Goal: Task Accomplishment & Management: Manage account settings

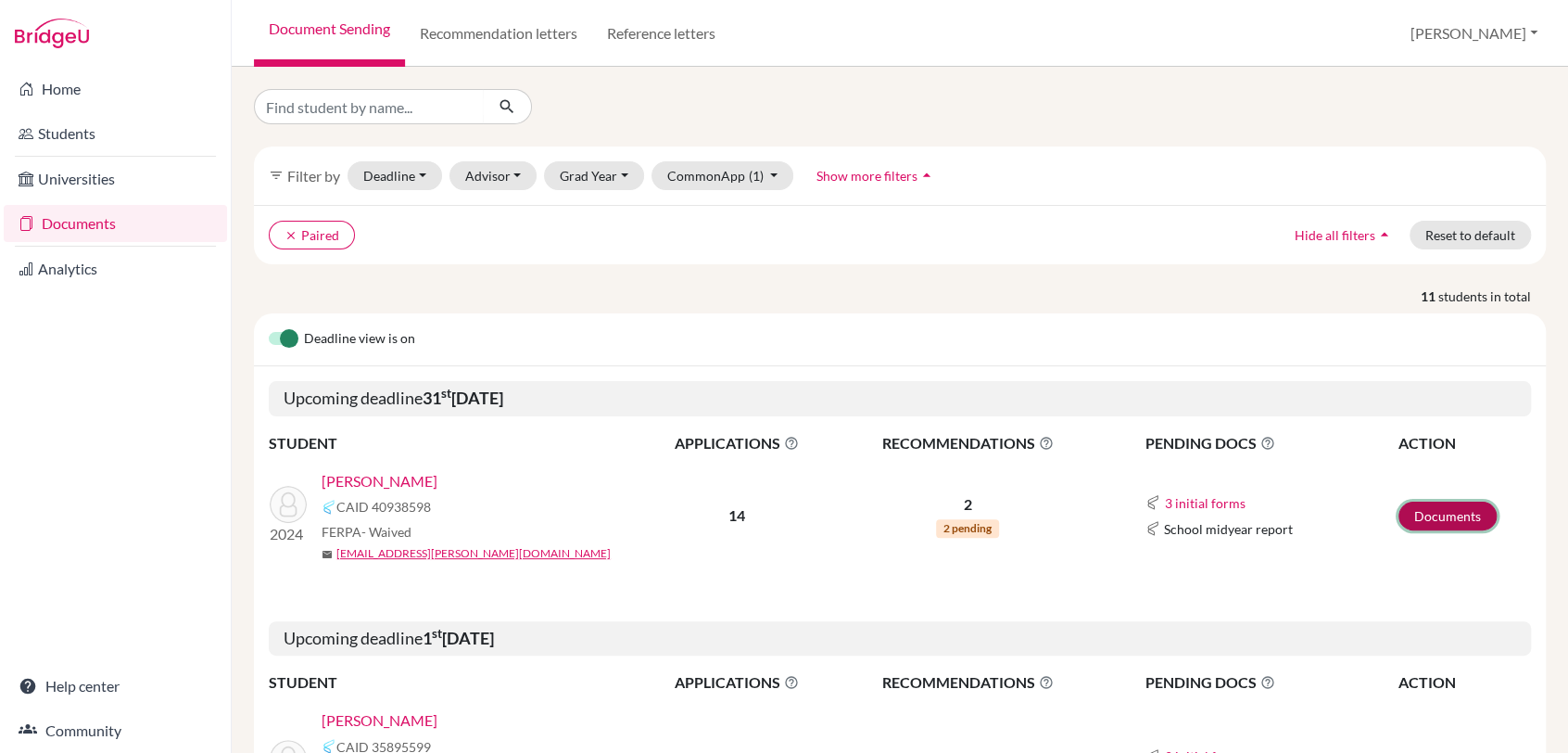
click at [1438, 515] on link "Documents" at bounding box center [1447, 515] width 98 height 29
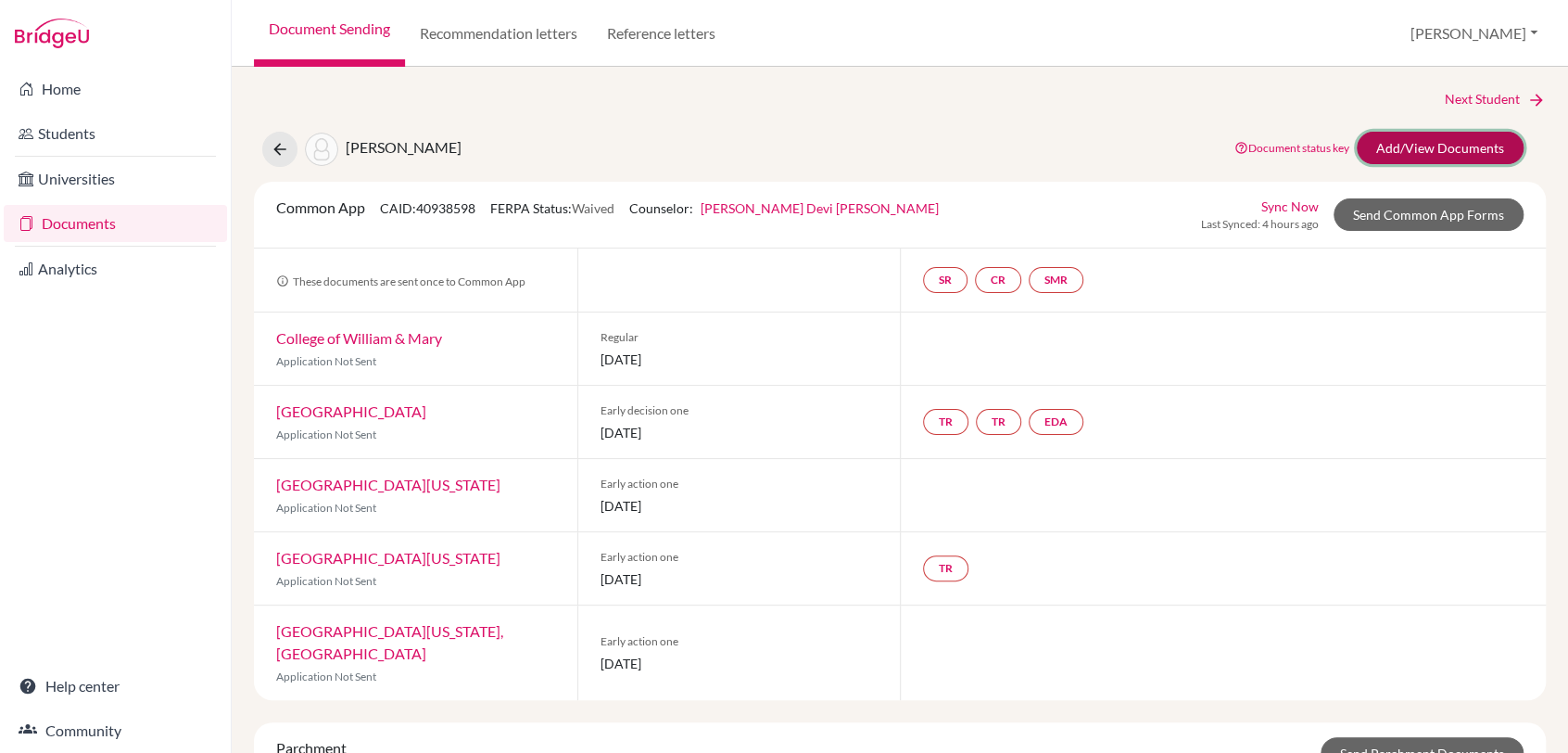
click at [1460, 143] on link "Add/View Documents" at bounding box center [1439, 147] width 167 height 33
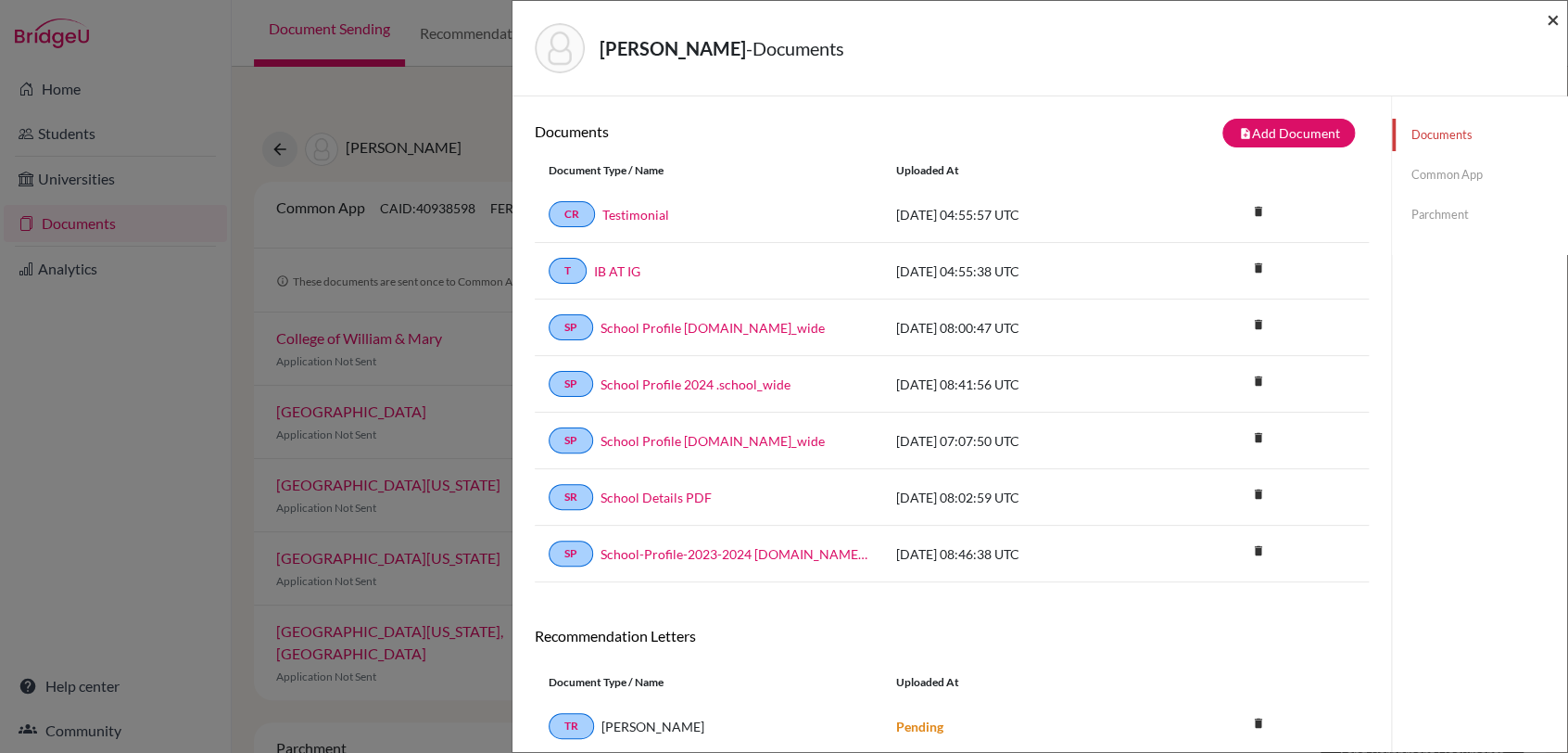
click at [1553, 21] on span "×" at bounding box center [1553, 19] width 13 height 27
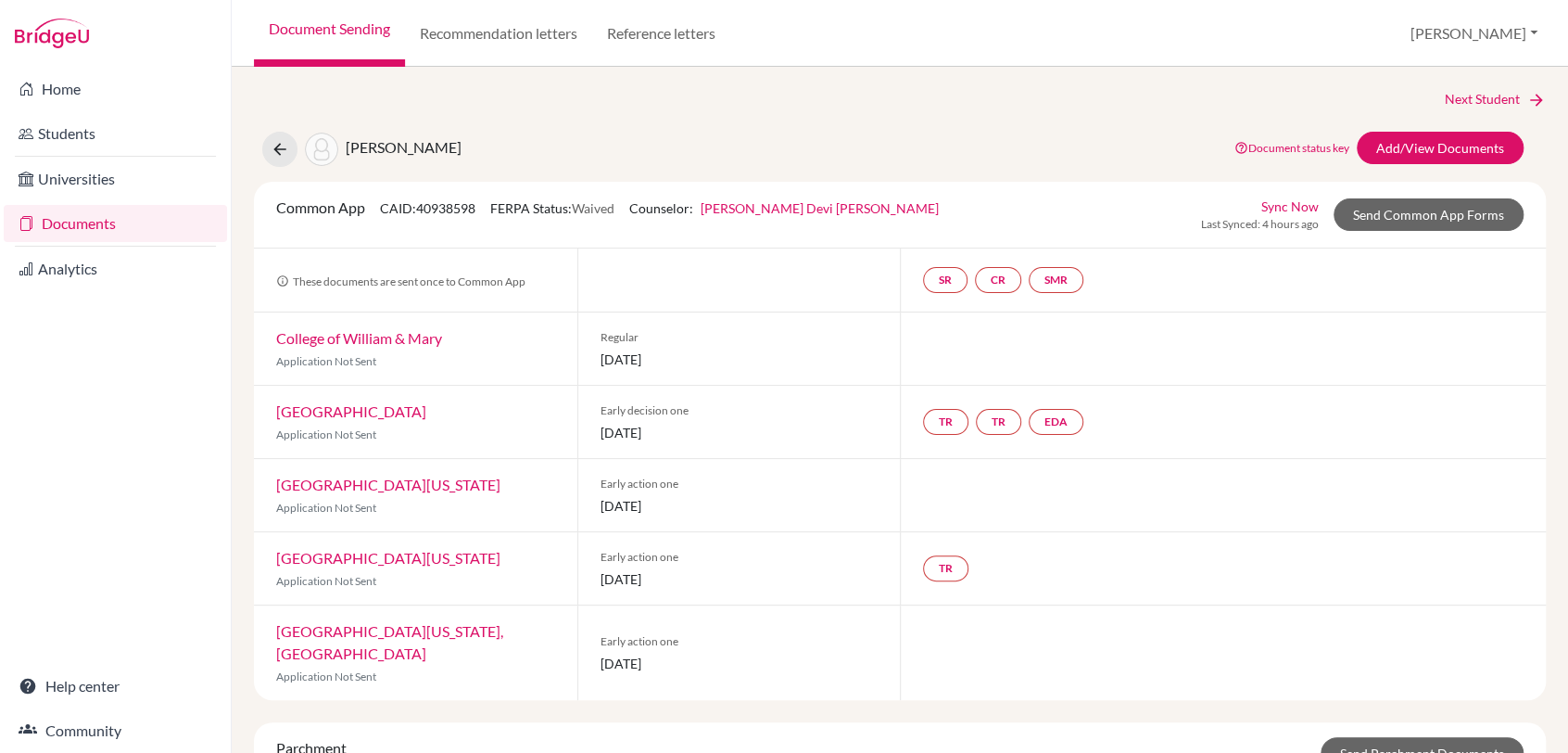
drag, startPoint x: 1276, startPoint y: 616, endPoint x: 1208, endPoint y: 578, distance: 77.9
click at [1276, 615] on div at bounding box center [1222, 652] width 645 height 94
